Goal: Transaction & Acquisition: Download file/media

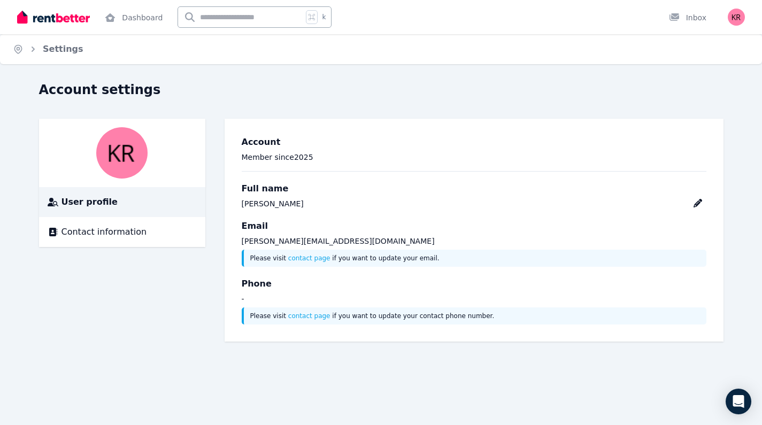
click at [735, 16] on img "button" at bounding box center [736, 17] width 17 height 17
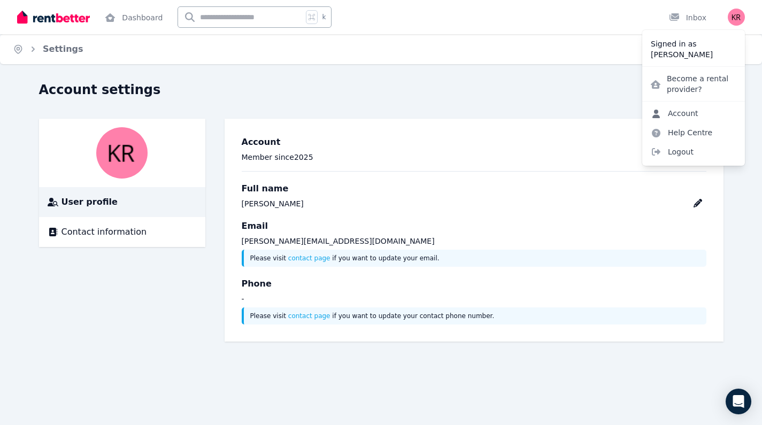
click at [685, 114] on link "Account" at bounding box center [674, 113] width 65 height 19
click at [113, 231] on span "Contact information" at bounding box center [104, 232] width 86 height 13
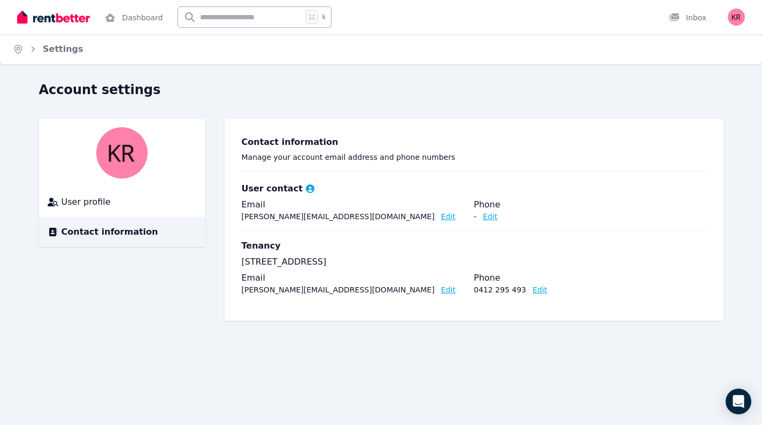
click at [262, 250] on h3 "Tenancy" at bounding box center [261, 246] width 39 height 13
click at [266, 265] on p "[STREET_ADDRESS]" at bounding box center [474, 262] width 465 height 13
drag, startPoint x: 250, startPoint y: 262, endPoint x: 274, endPoint y: 260, distance: 23.6
click at [291, 259] on p "[STREET_ADDRESS]" at bounding box center [474, 262] width 465 height 13
click at [274, 260] on p "[STREET_ADDRESS]" at bounding box center [474, 262] width 465 height 13
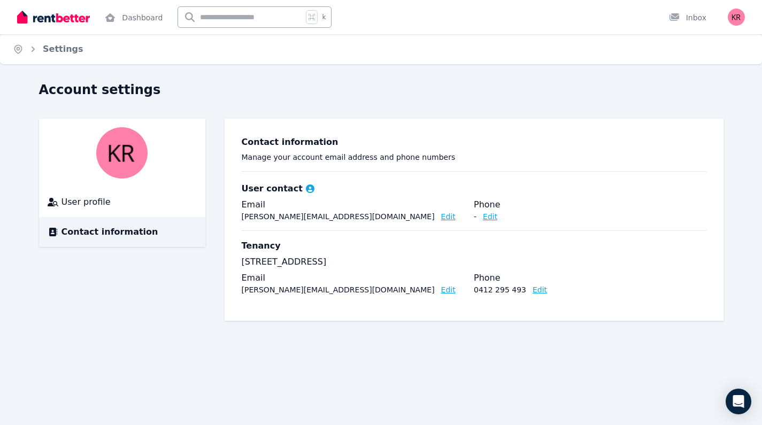
drag, startPoint x: 239, startPoint y: 260, endPoint x: 390, endPoint y: 263, distance: 151.4
click at [390, 263] on div "Contact information Manage your account email address and phone numbers User co…" at bounding box center [474, 219] width 482 height 185
copy p "[STREET_ADDRESS]"
click at [66, 46] on link "Settings" at bounding box center [63, 49] width 41 height 10
click at [738, 19] on img "button" at bounding box center [736, 17] width 17 height 17
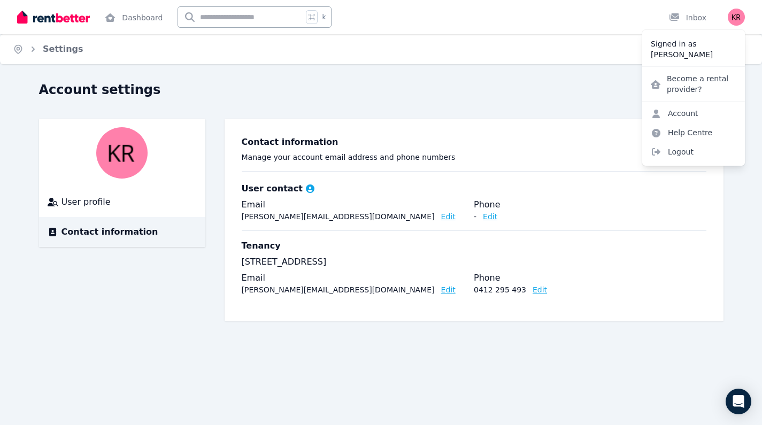
click at [421, 329] on div "Account settings User profile Contact information Contact information Manage yo…" at bounding box center [381, 210] width 762 height 259
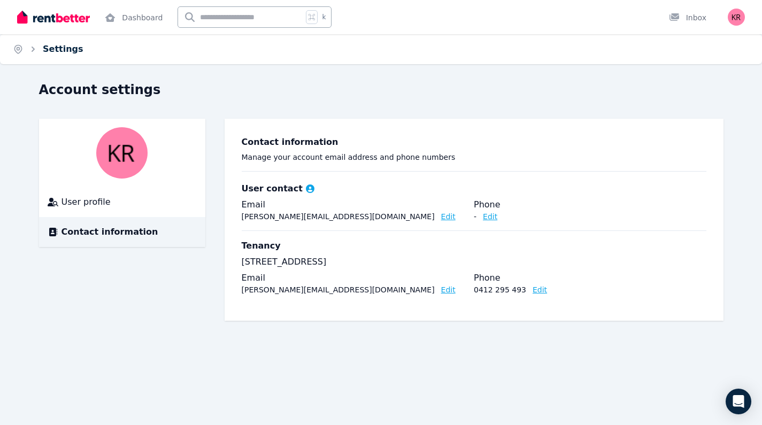
click at [59, 48] on link "Settings" at bounding box center [63, 49] width 41 height 10
click at [74, 234] on span "Contact information" at bounding box center [109, 232] width 97 height 13
click at [140, 19] on link "Dashboard" at bounding box center [134, 17] width 62 height 34
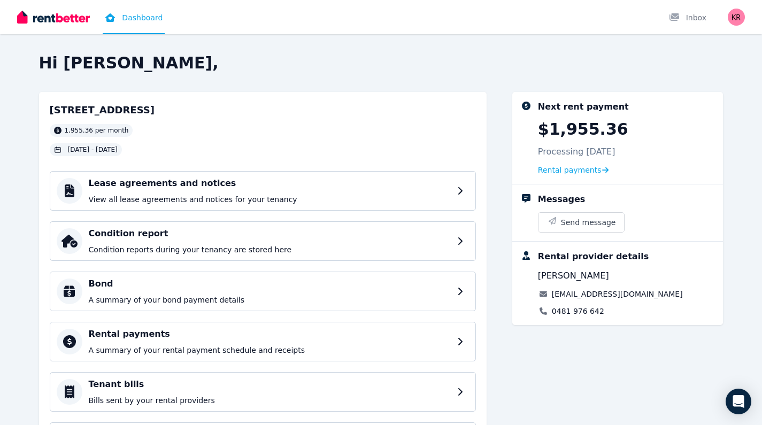
click at [539, 130] on p "$1,955.36" at bounding box center [583, 129] width 90 height 19
click at [579, 170] on span "Rental payments" at bounding box center [570, 170] width 64 height 11
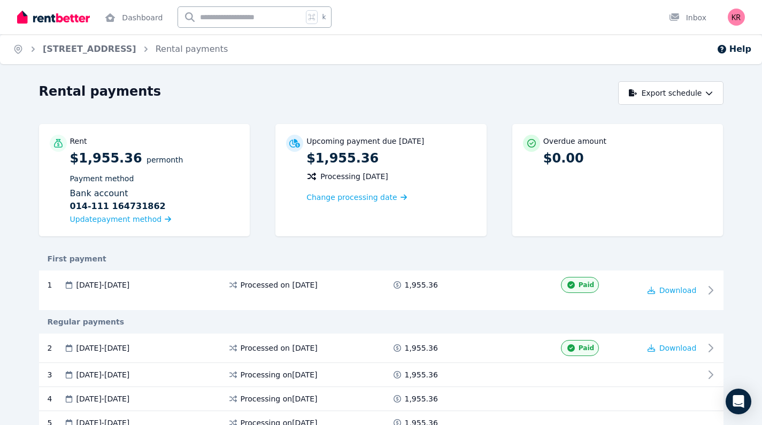
click at [602, 425] on div at bounding box center [580, 423] width 120 height 11
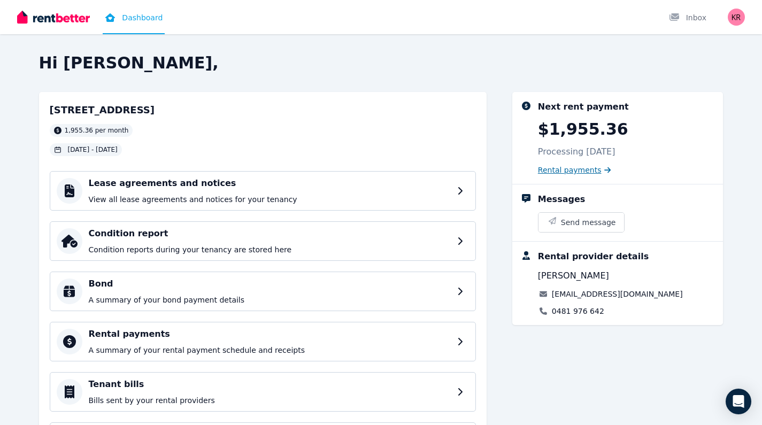
click at [551, 170] on span "Rental payments" at bounding box center [570, 170] width 64 height 11
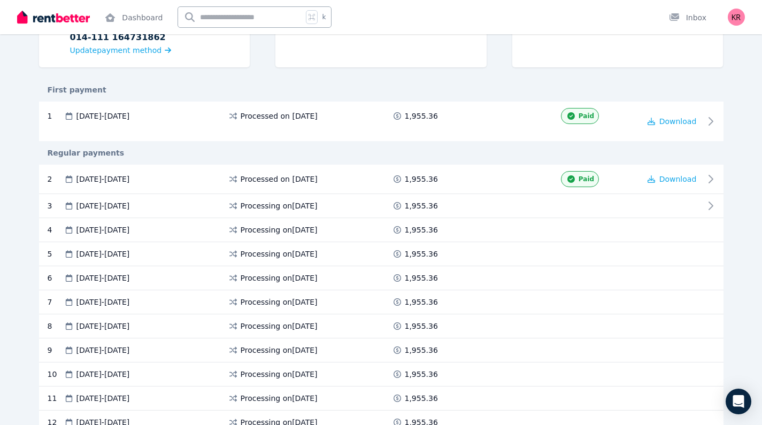
scroll to position [170, 0]
click at [674, 120] on span "Download" at bounding box center [677, 121] width 37 height 9
click at [676, 179] on span "Download" at bounding box center [677, 178] width 37 height 9
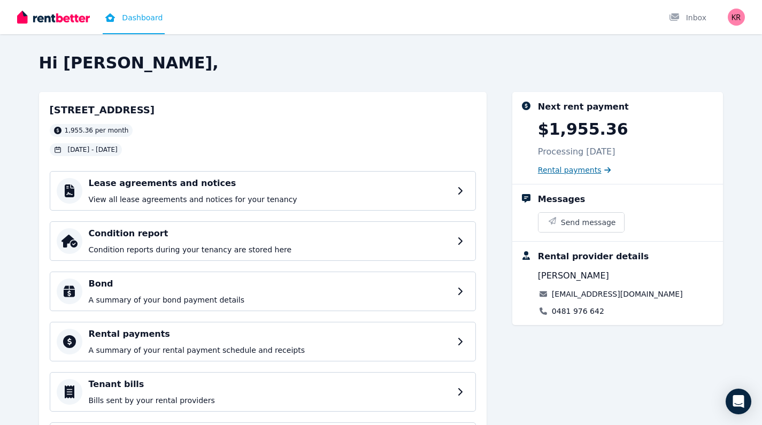
click at [588, 170] on span "Rental payments" at bounding box center [570, 170] width 64 height 11
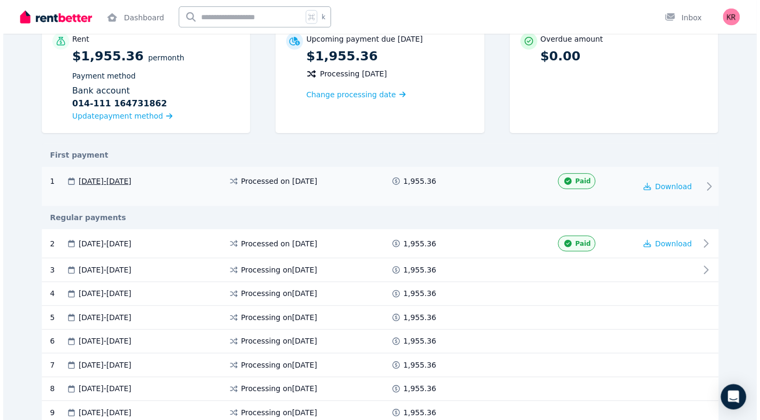
scroll to position [25, 0]
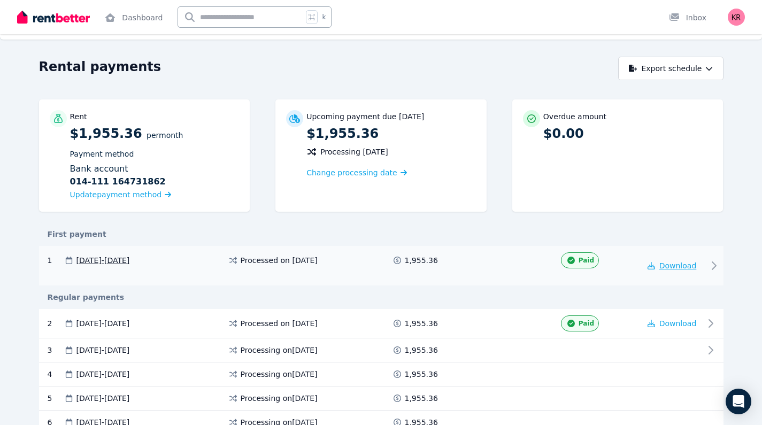
click at [673, 265] on span "Download" at bounding box center [677, 266] width 37 height 9
click at [671, 322] on span "Download" at bounding box center [677, 323] width 37 height 9
